Goal: Navigation & Orientation: Go to known website

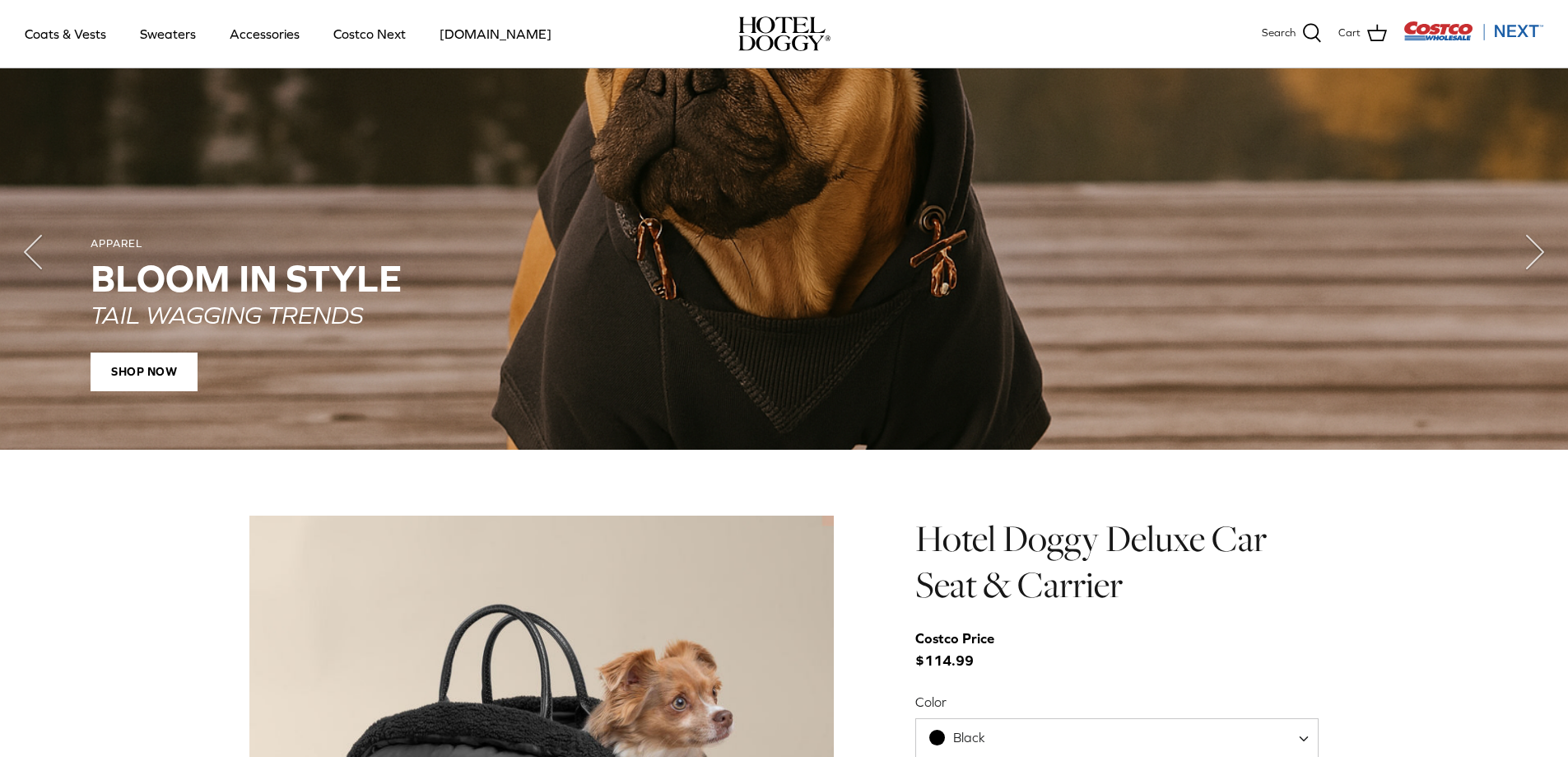
scroll to position [1052, 0]
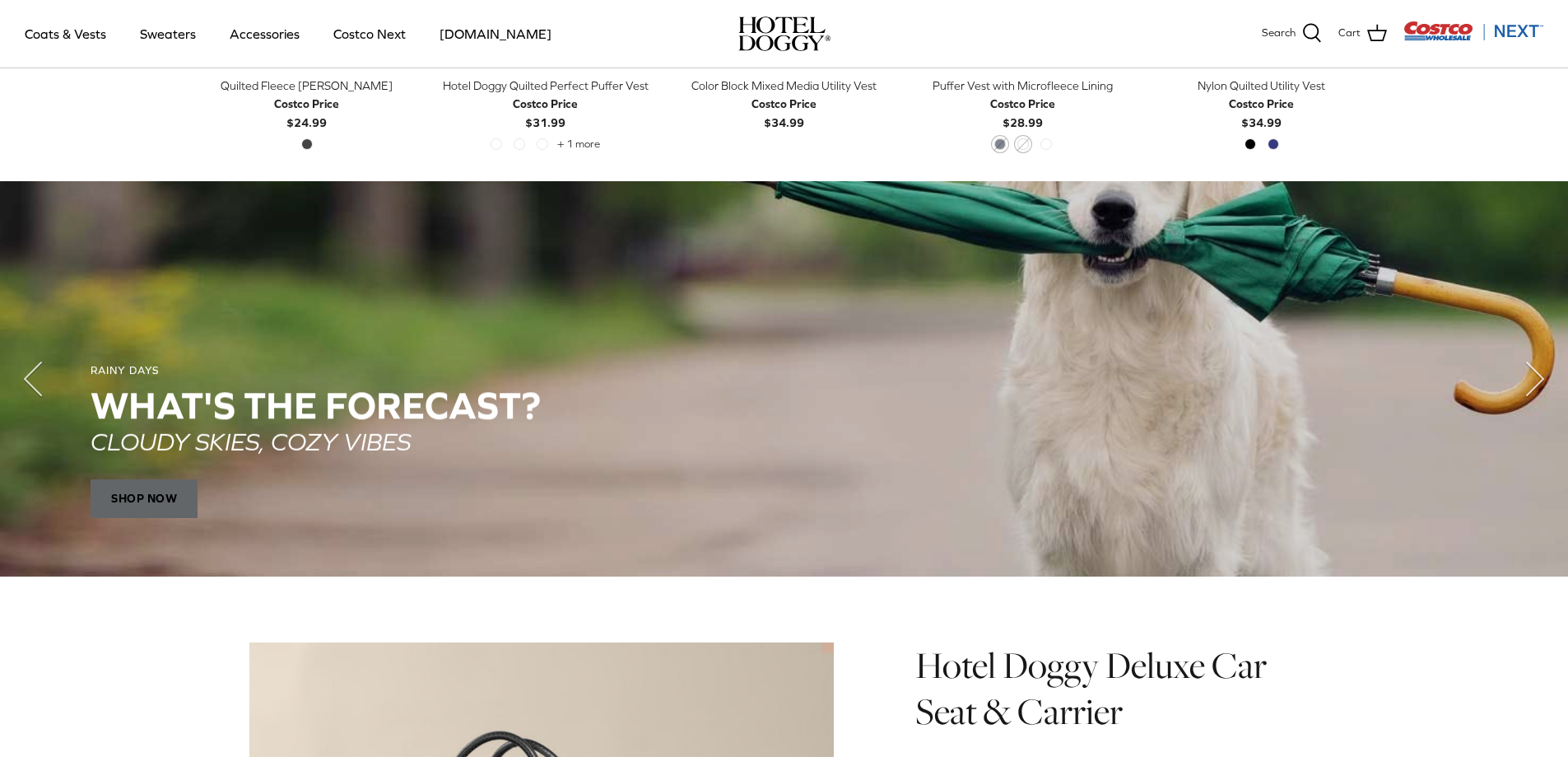
click at [150, 506] on span "SHOP NOW" at bounding box center [144, 499] width 107 height 39
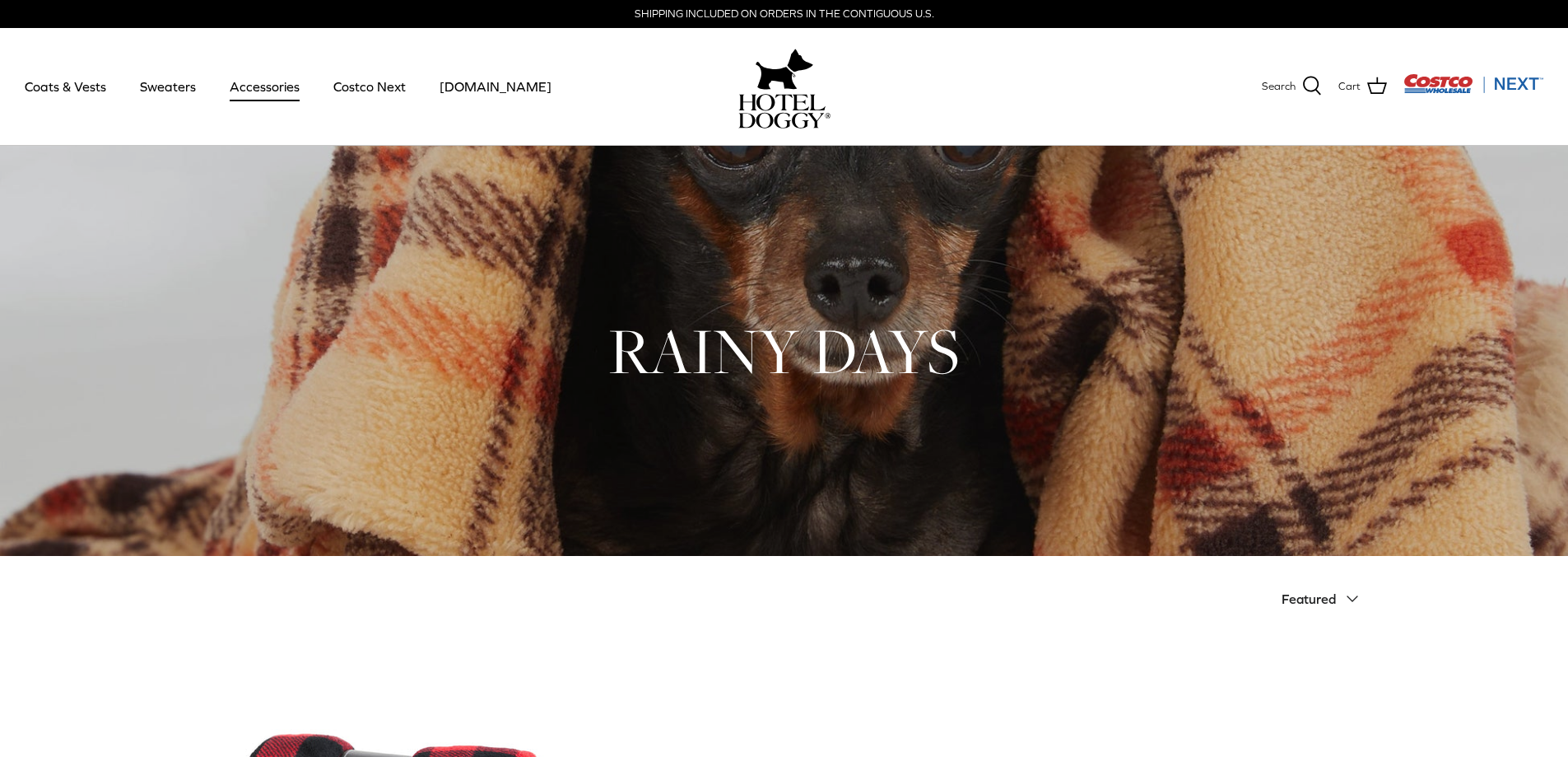
click at [288, 88] on link "Accessories" at bounding box center [264, 86] width 99 height 56
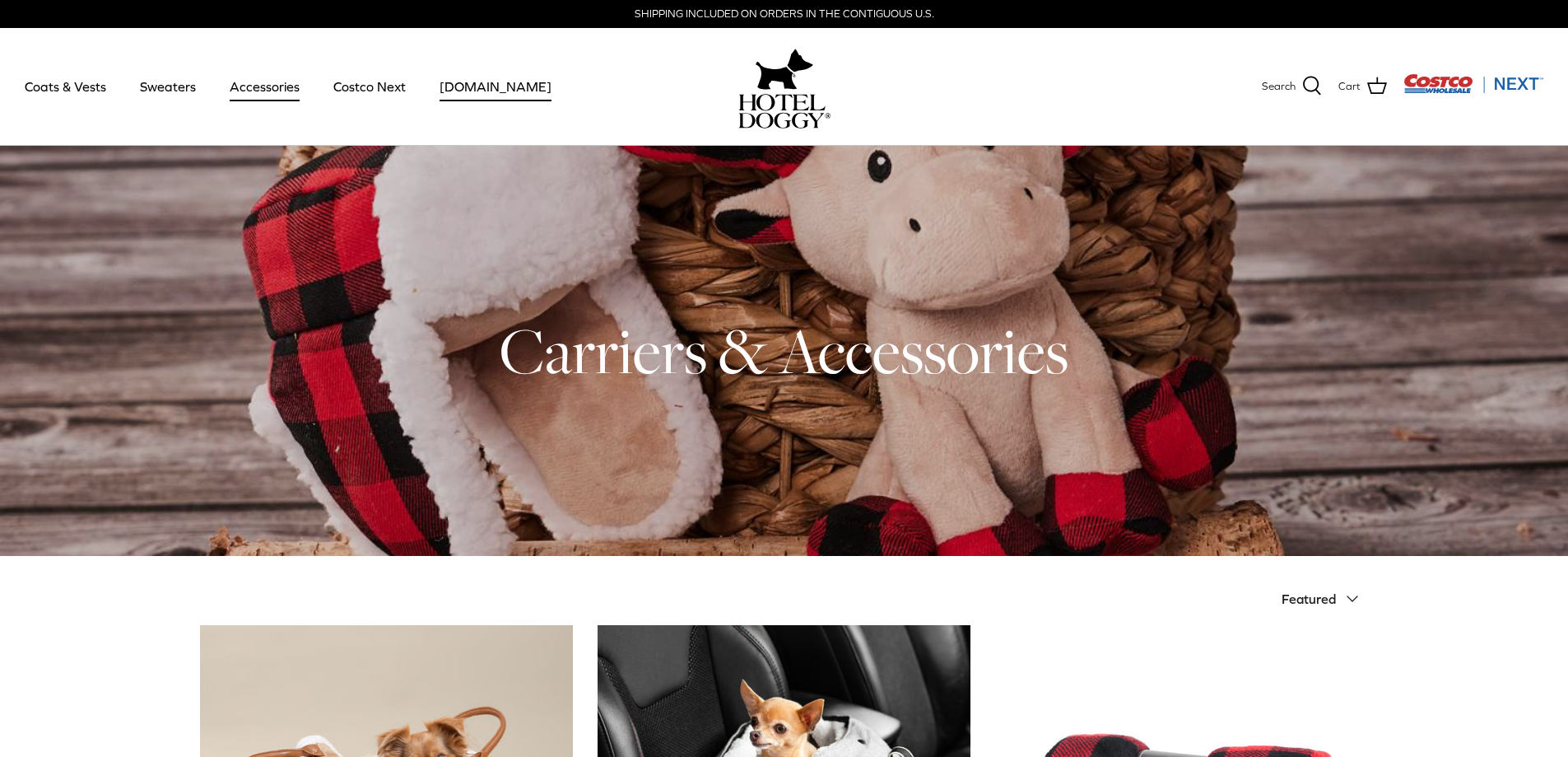
click at [475, 90] on link "[DOMAIN_NAME]" at bounding box center [496, 86] width 141 height 56
